Goal: Information Seeking & Learning: Learn about a topic

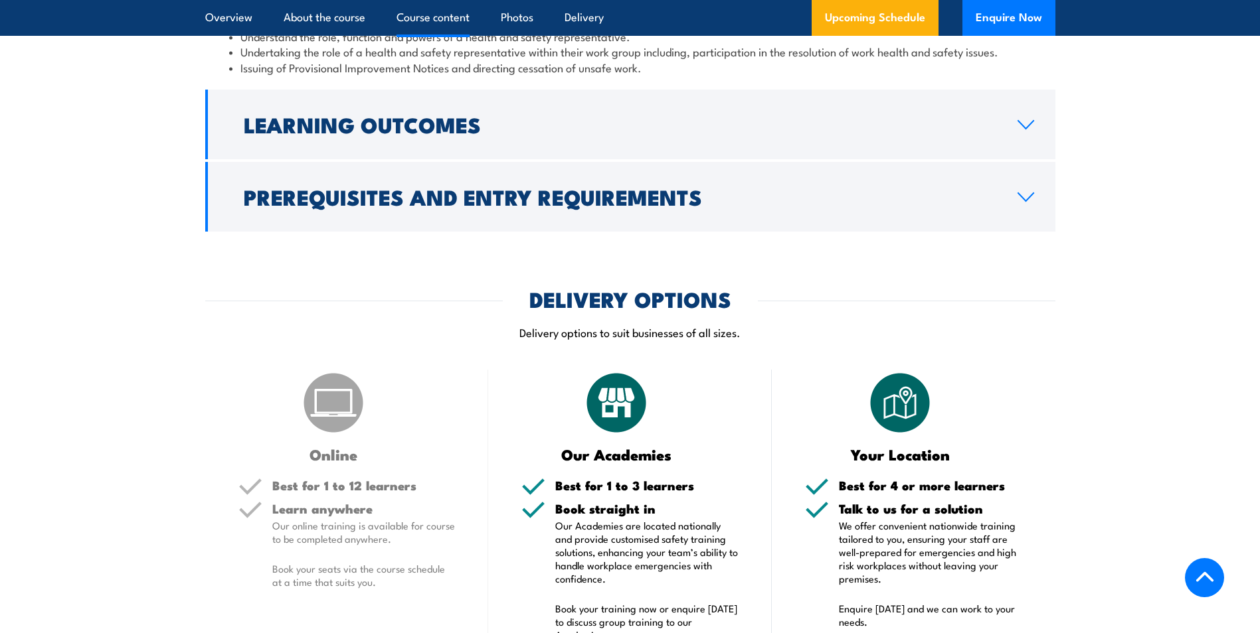
scroll to position [1592, 0]
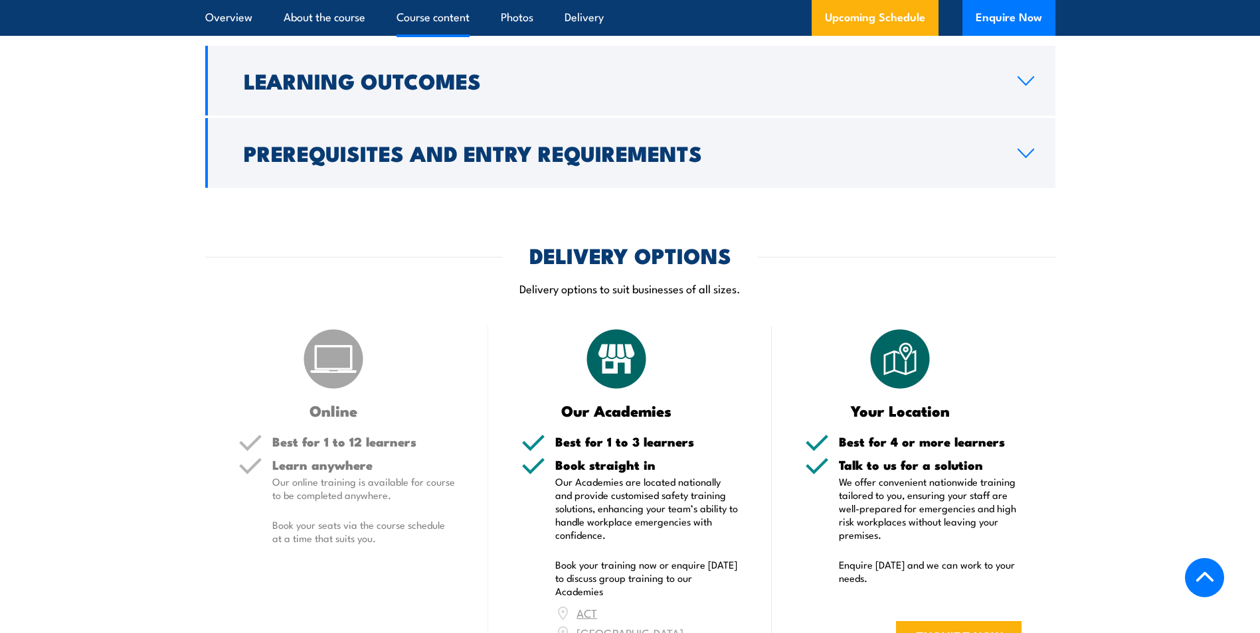
drag, startPoint x: 1035, startPoint y: 96, endPoint x: 1043, endPoint y: 97, distance: 8.1
click at [1035, 96] on link "Learning Outcomes" at bounding box center [630, 81] width 850 height 70
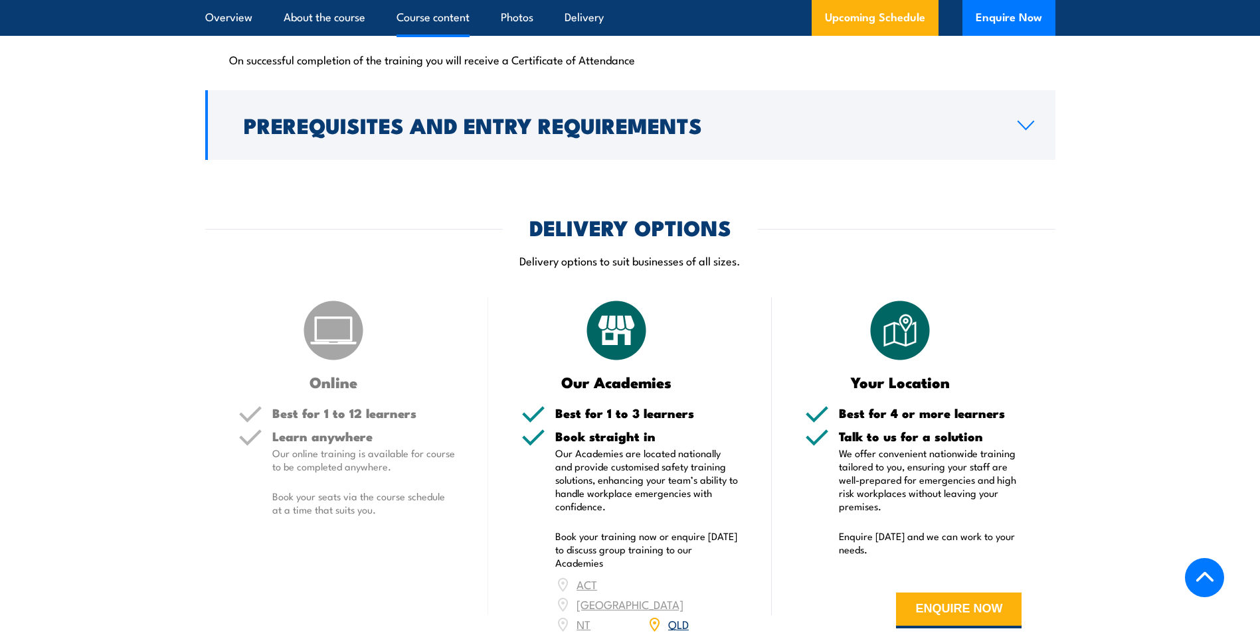
scroll to position [1560, 0]
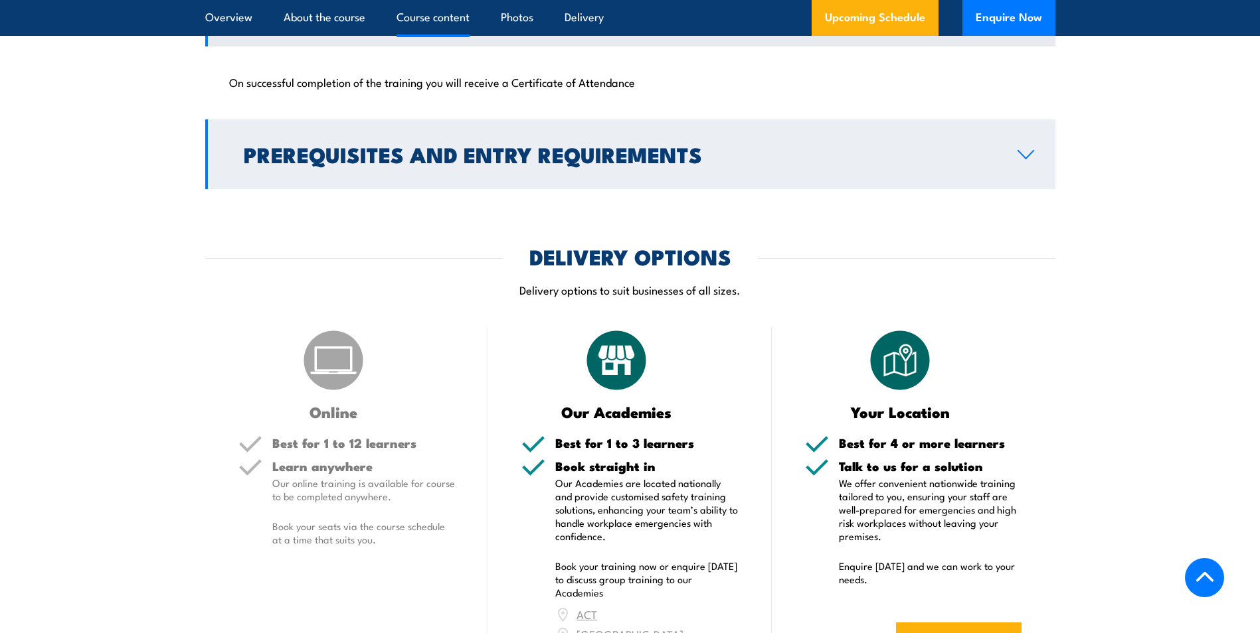
click at [1027, 160] on icon at bounding box center [1026, 154] width 18 height 11
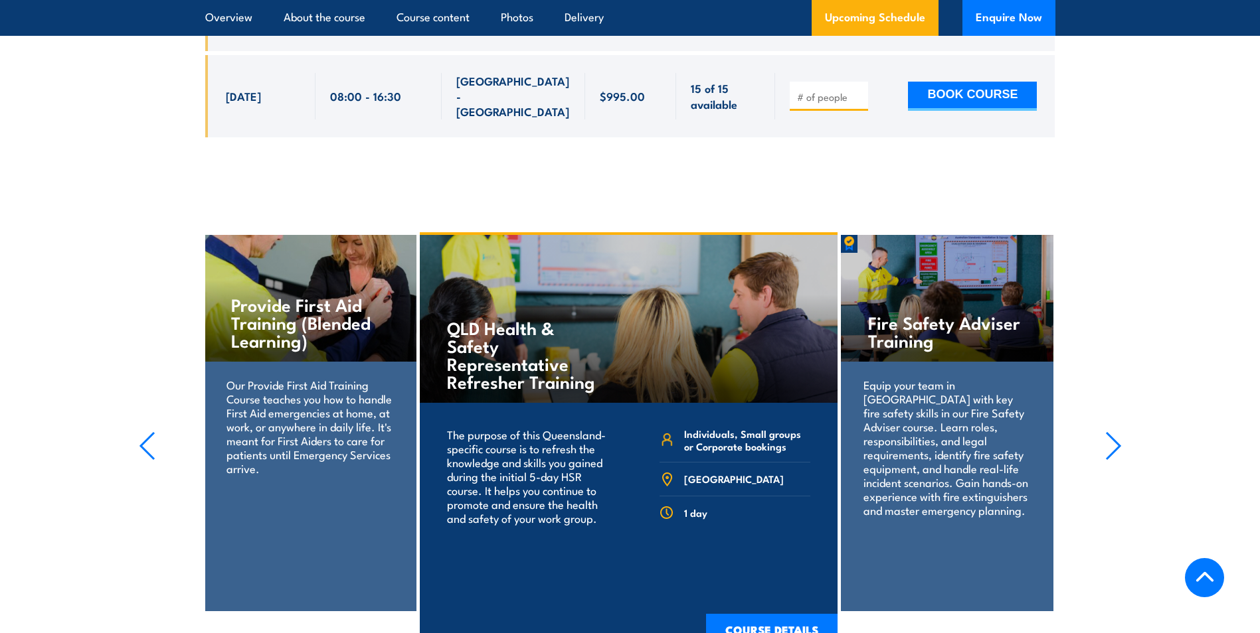
scroll to position [4156, 0]
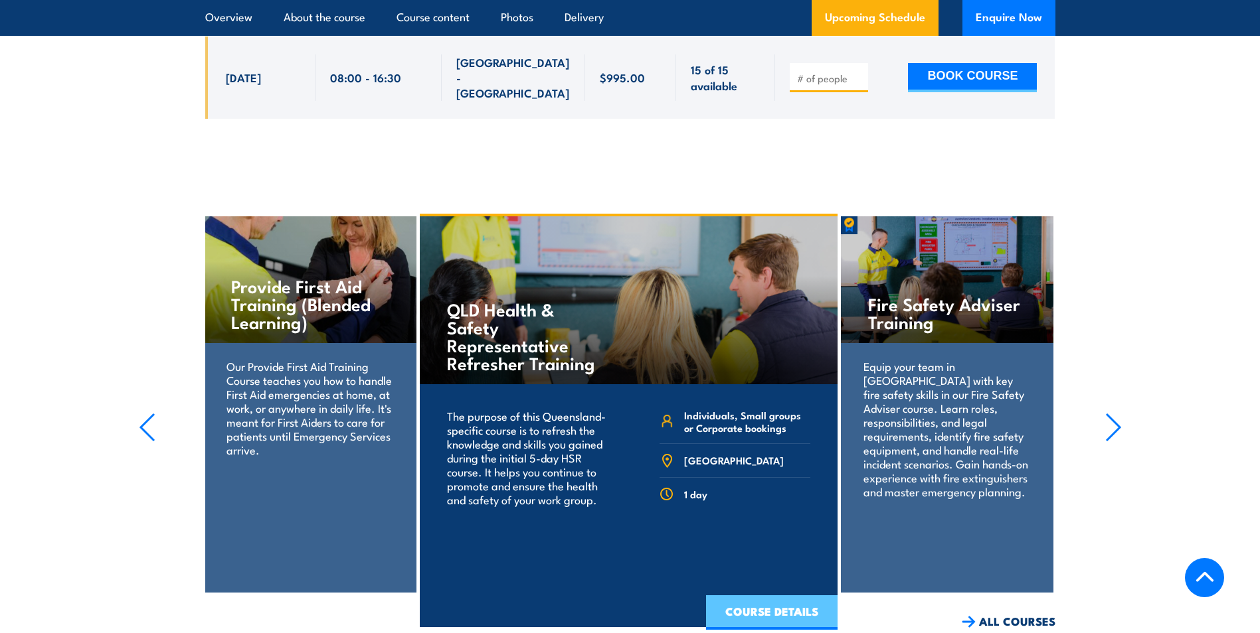
click at [790, 596] on link "COURSE DETAILS" at bounding box center [771, 613] width 131 height 35
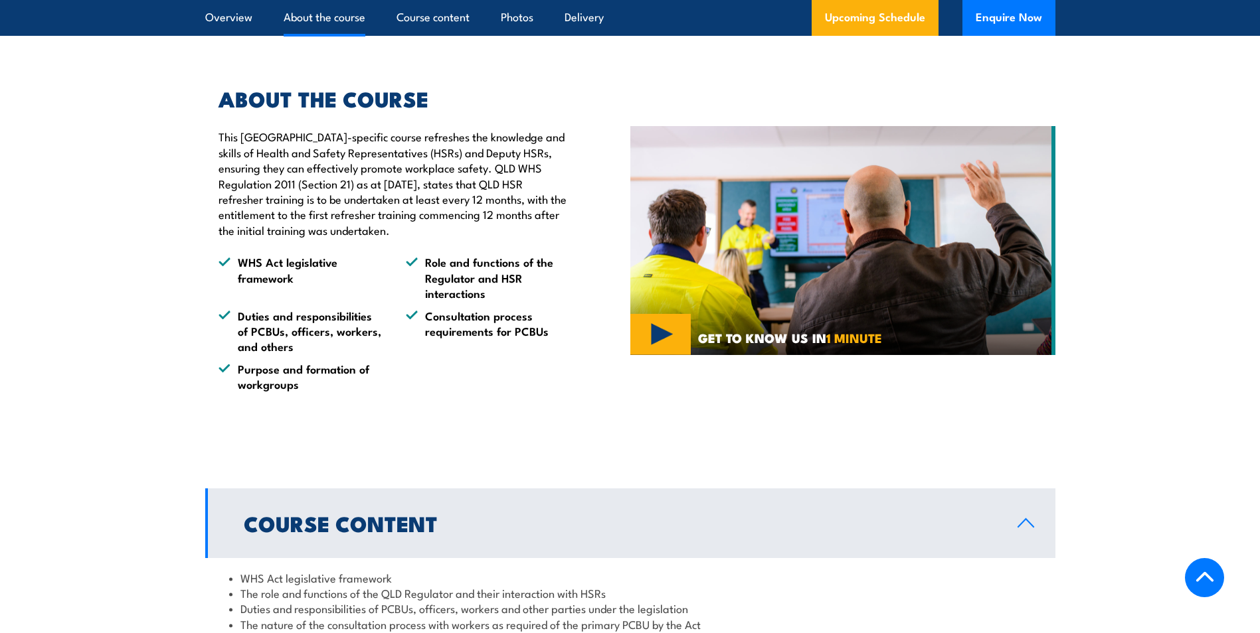
scroll to position [835, 0]
